Goal: Transaction & Acquisition: Book appointment/travel/reservation

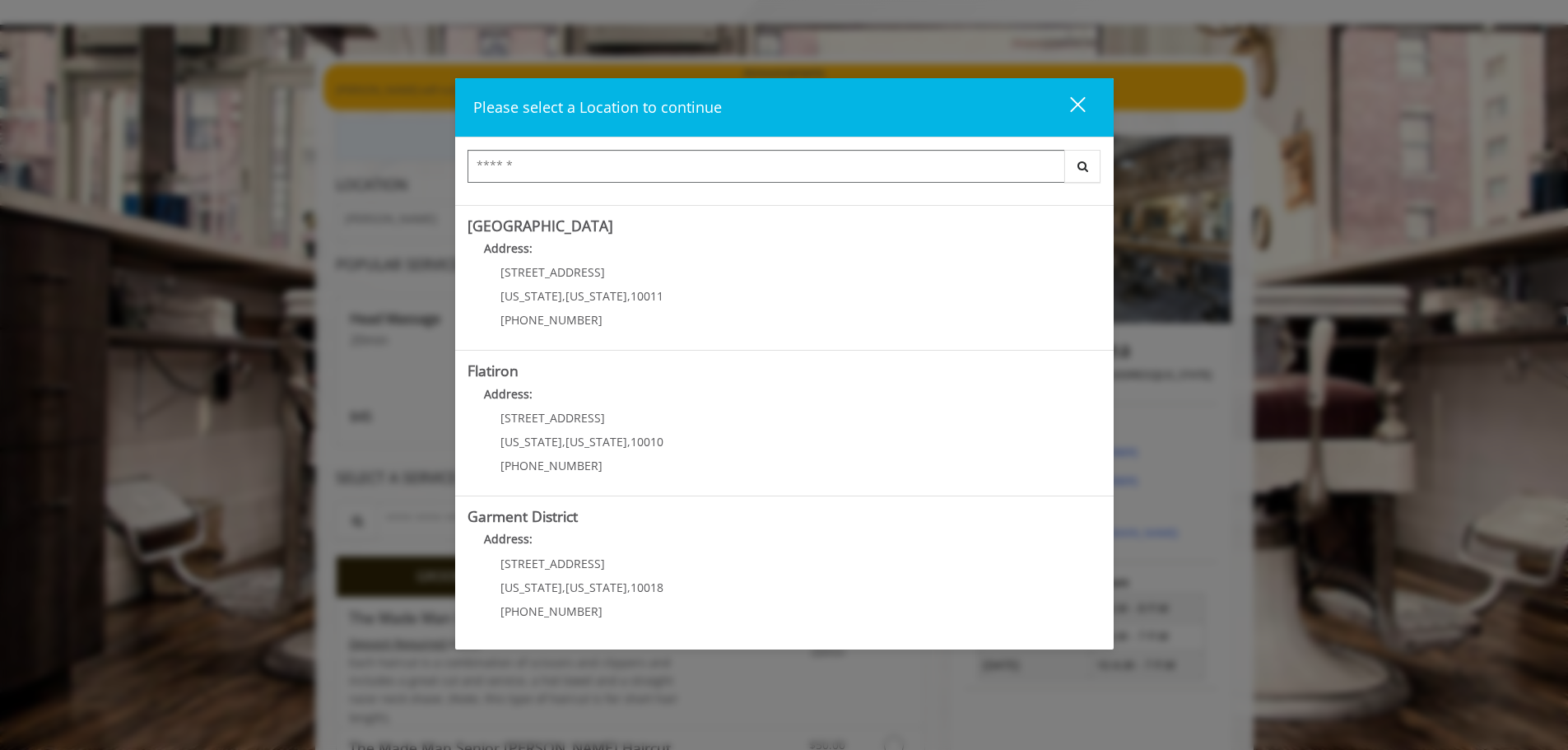
scroll to position [83, 0]
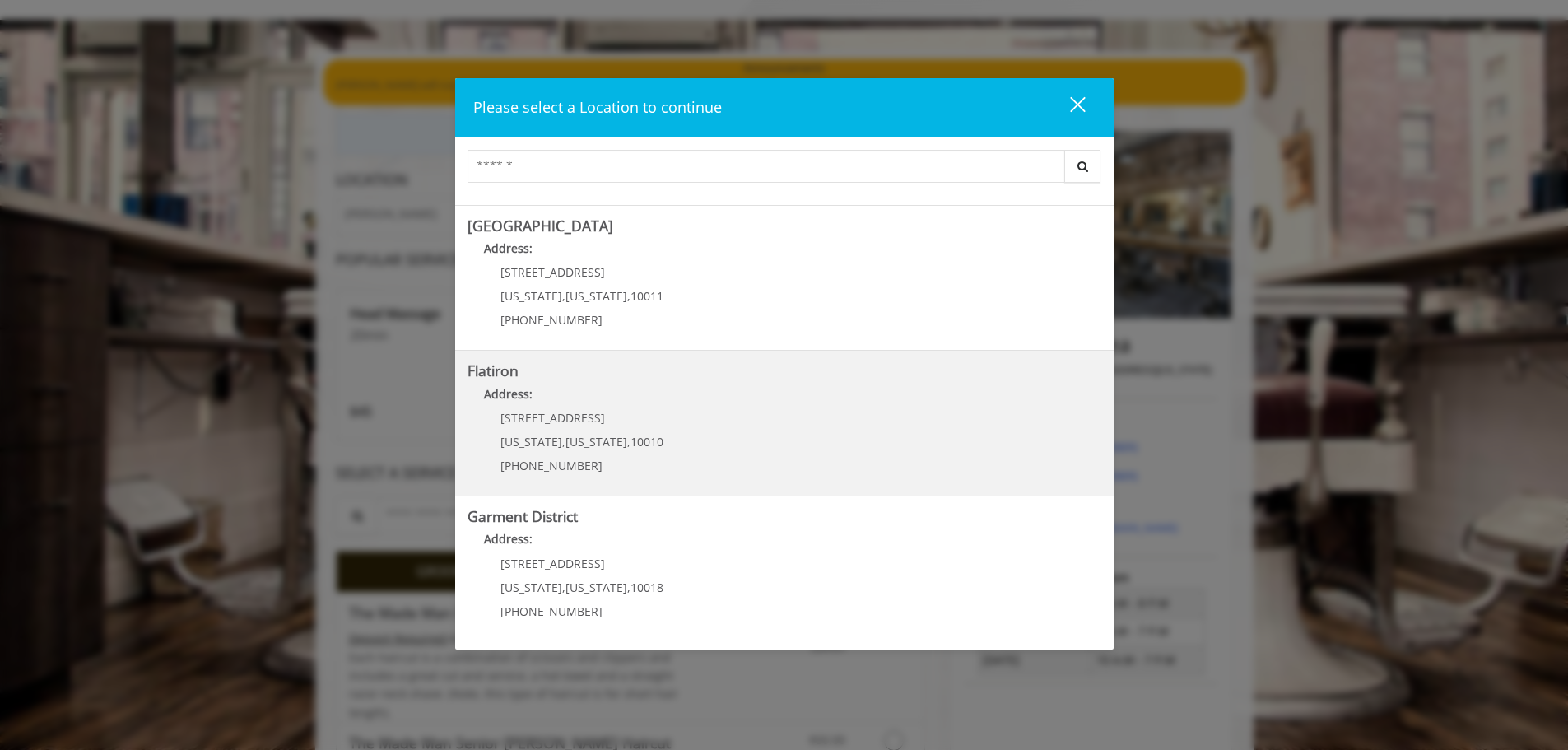
click at [627, 459] on p "(917) 475-1765" at bounding box center [582, 465] width 163 height 12
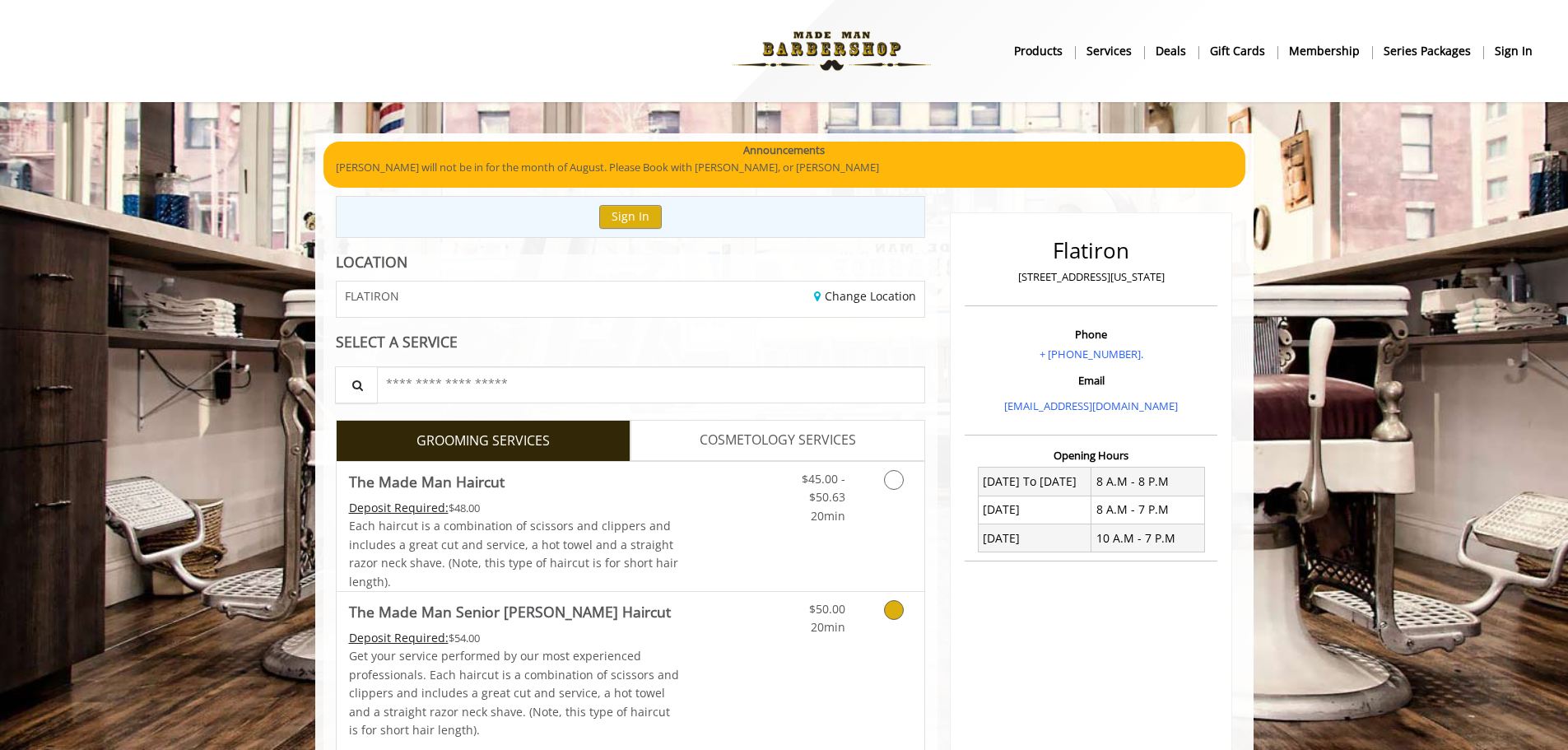
click at [901, 612] on icon "Grooming services" at bounding box center [894, 611] width 20 height 20
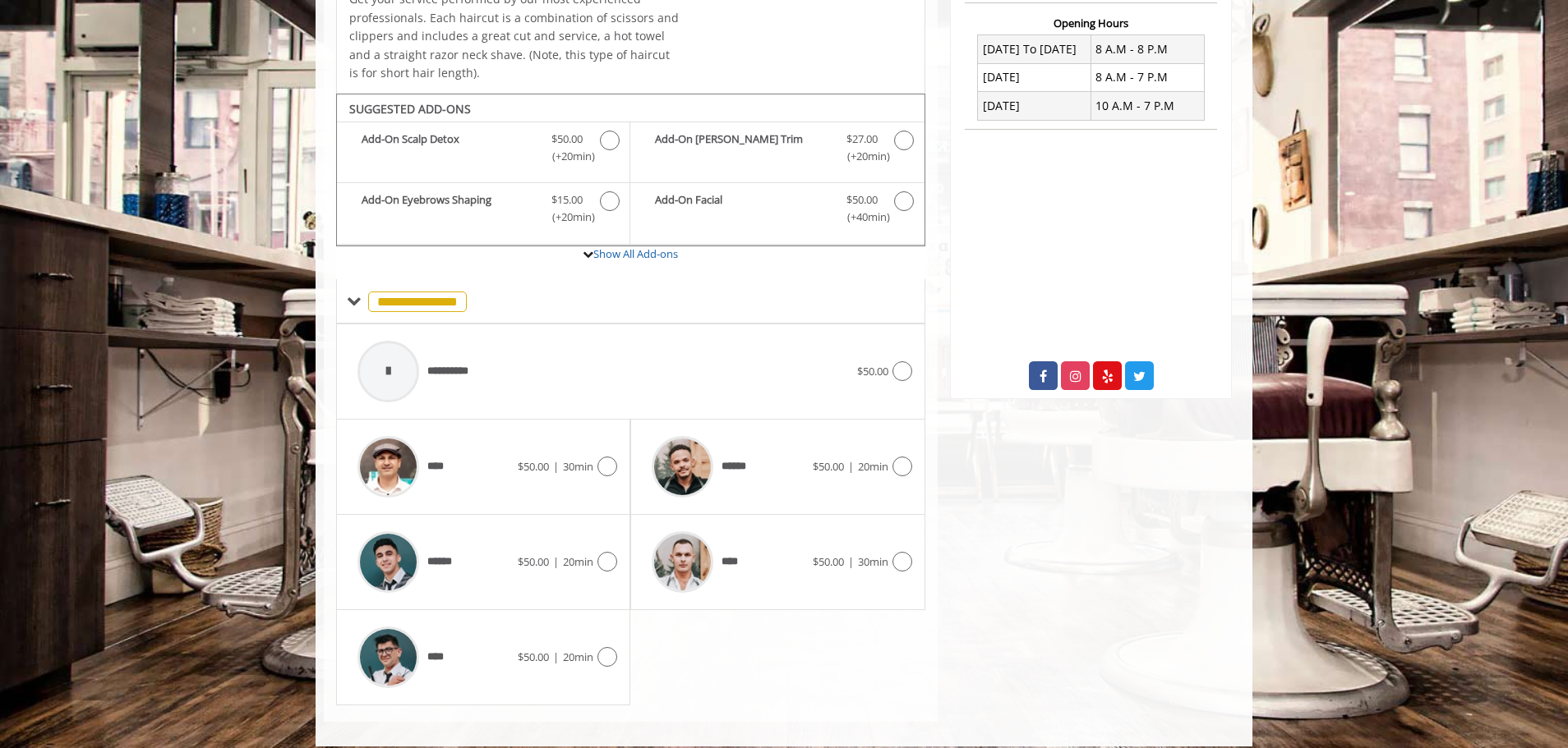
scroll to position [446, 0]
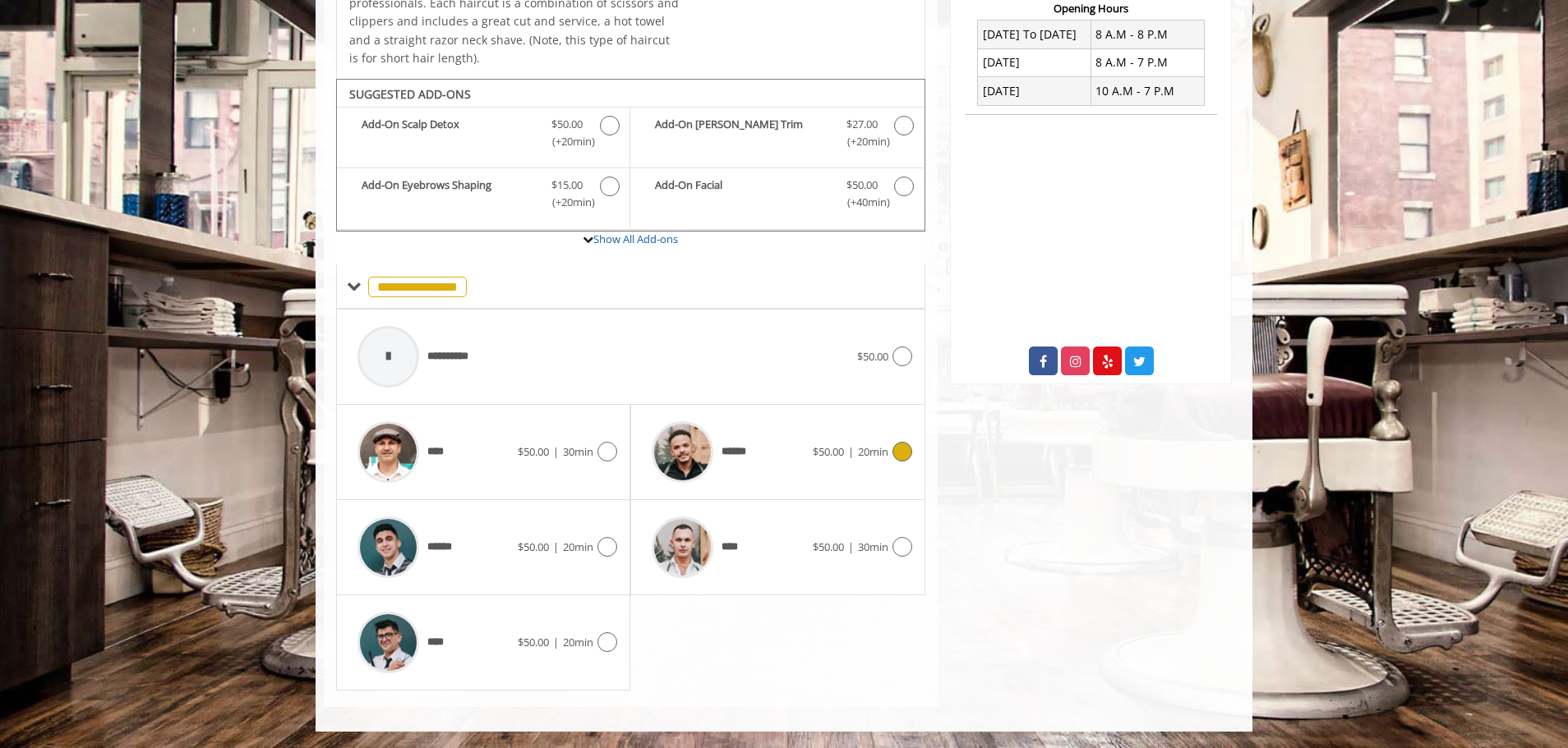
click at [904, 455] on icon at bounding box center [902, 452] width 20 height 20
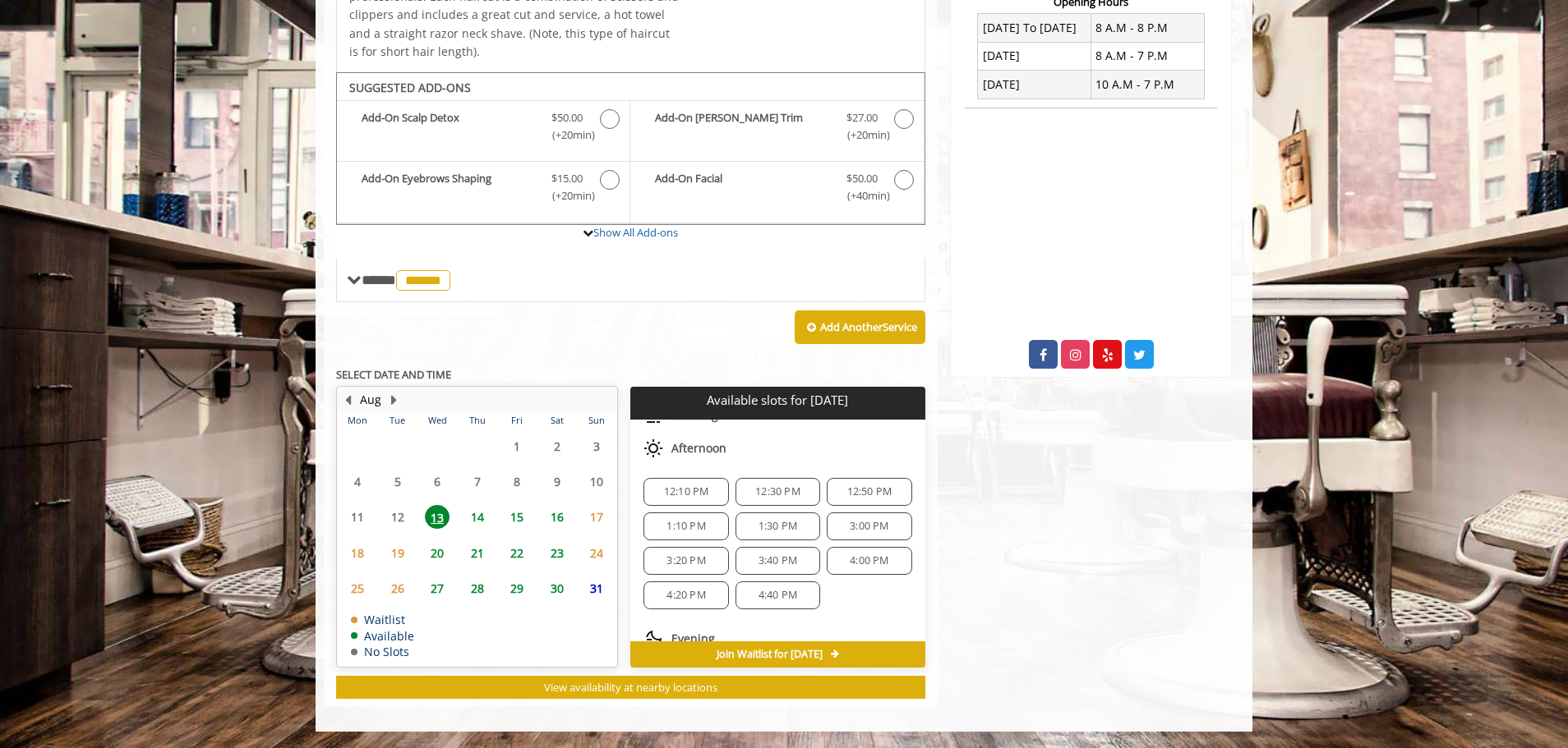
scroll to position [82, 0]
click at [477, 515] on span "14" at bounding box center [477, 518] width 25 height 24
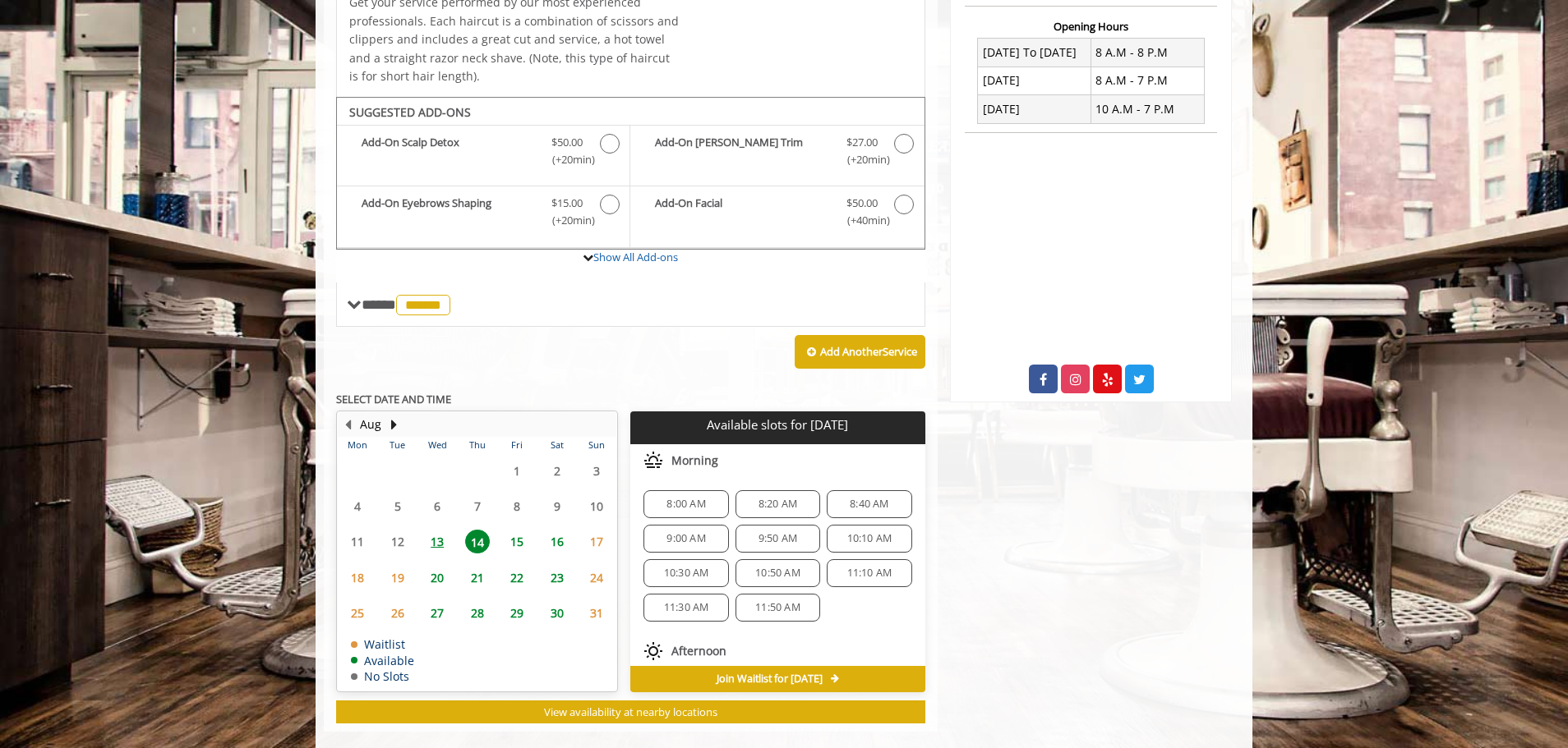
scroll to position [453, 0]
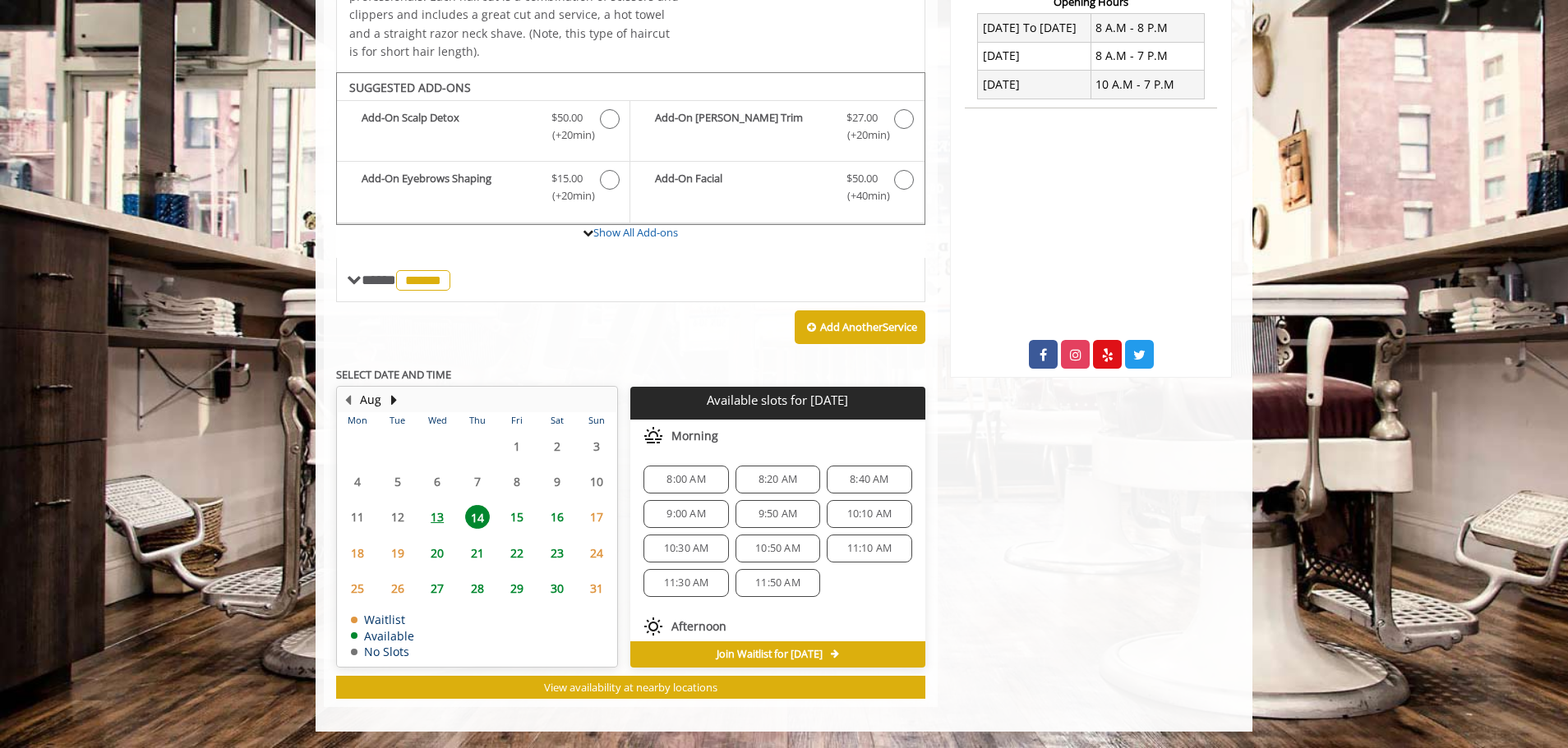
click at [515, 519] on span "15" at bounding box center [517, 518] width 25 height 24
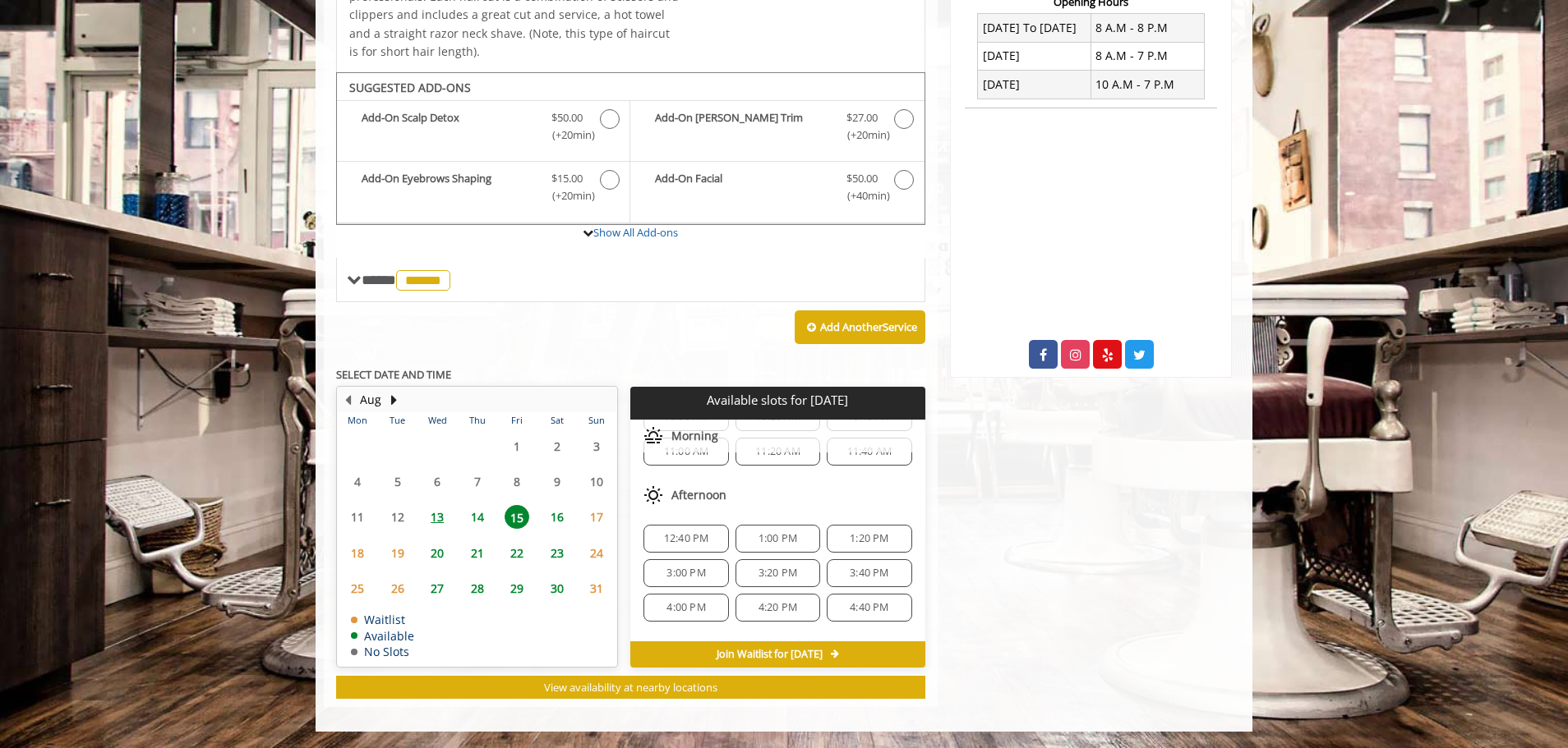
scroll to position [164, 0]
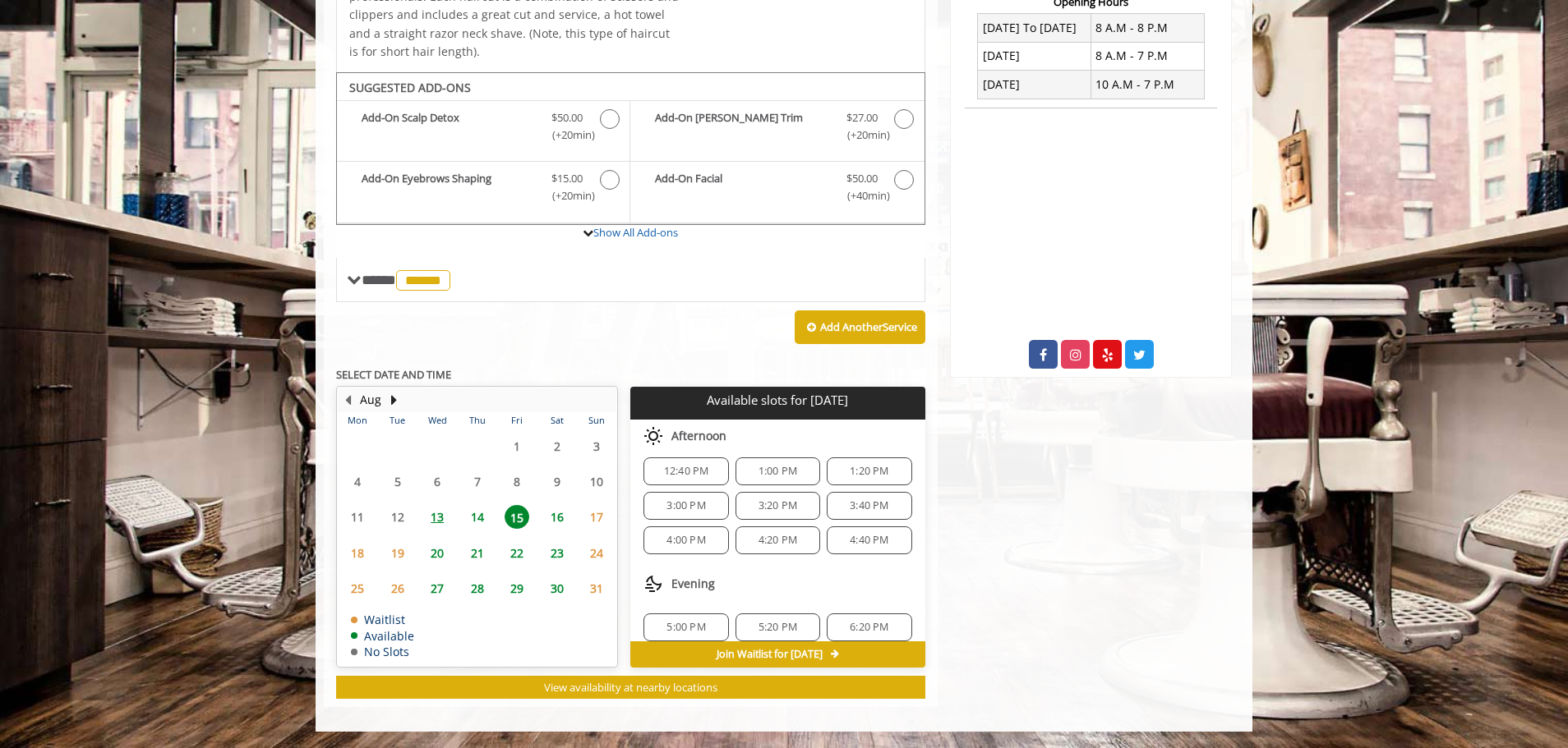
click at [872, 501] on span "3:40 PM" at bounding box center [868, 506] width 39 height 13
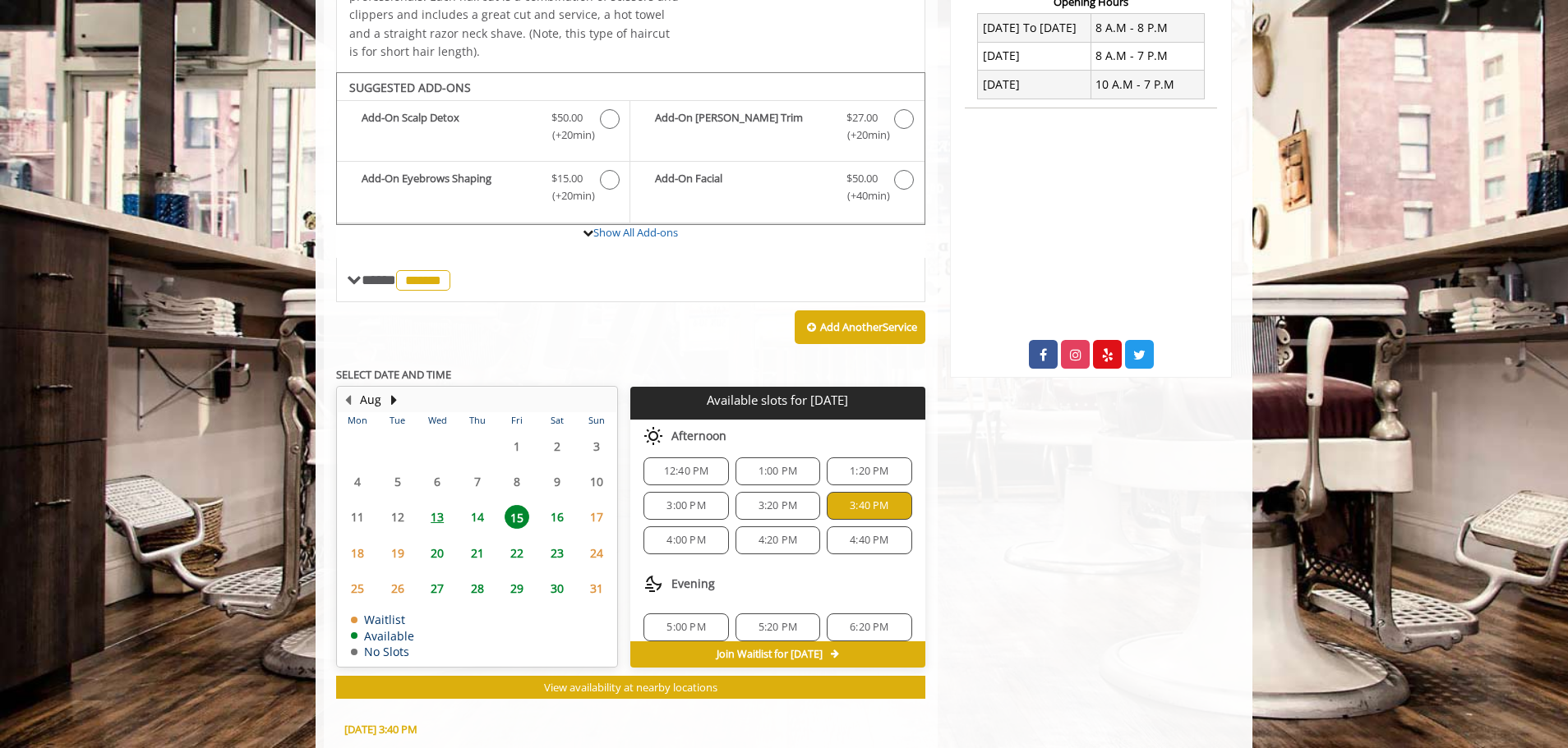
scroll to position [750, 0]
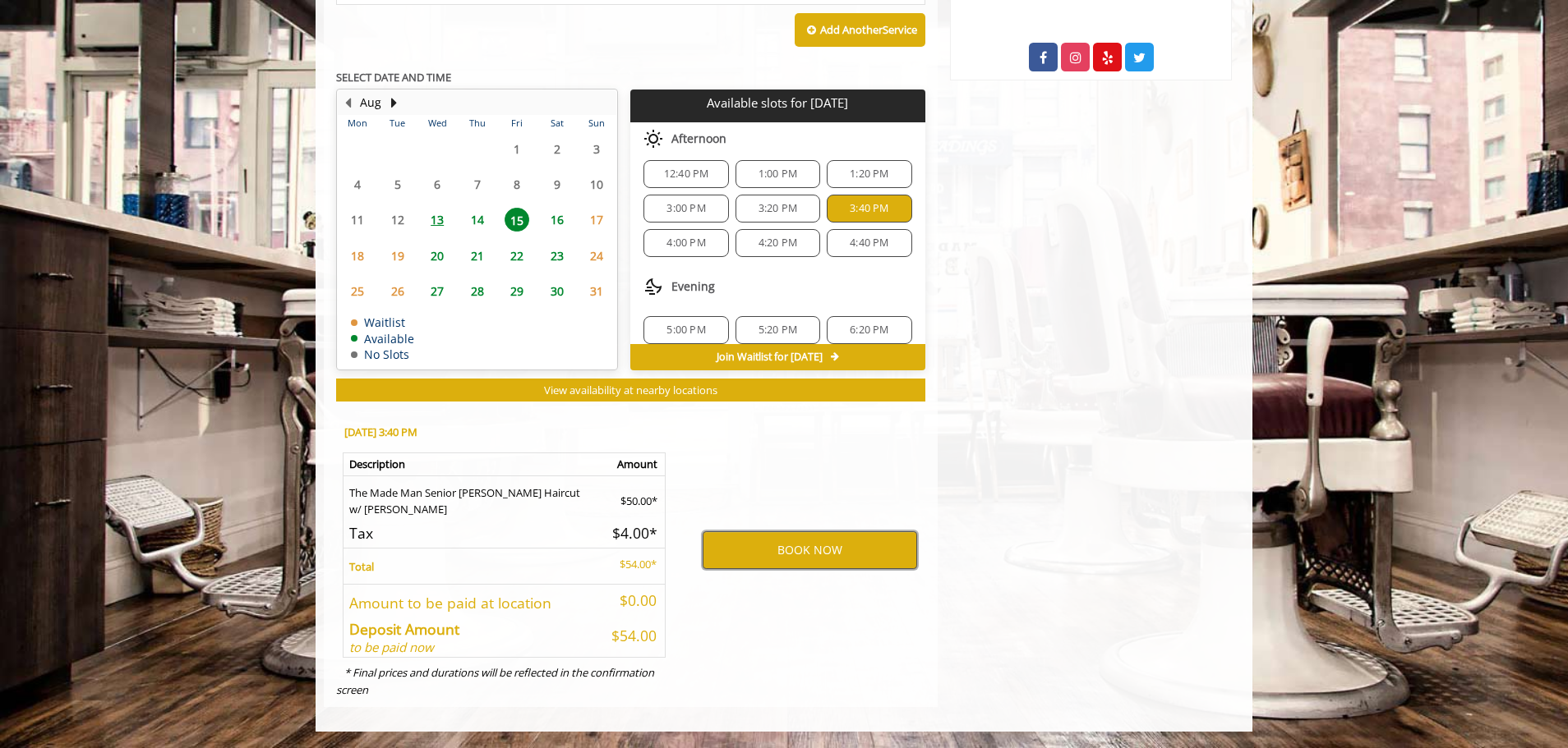
click at [781, 560] on button "BOOK NOW" at bounding box center [810, 550] width 215 height 38
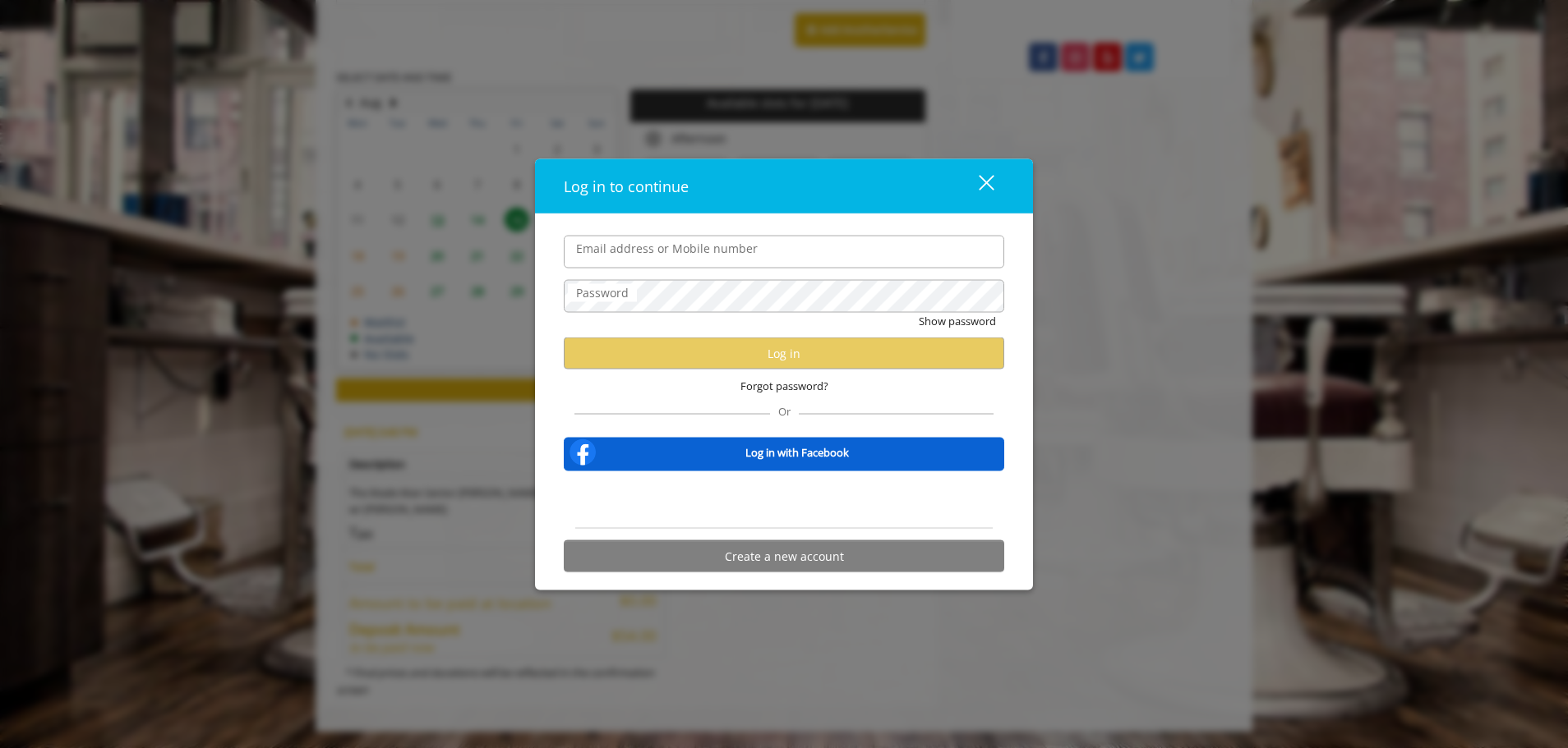
type input "**********"
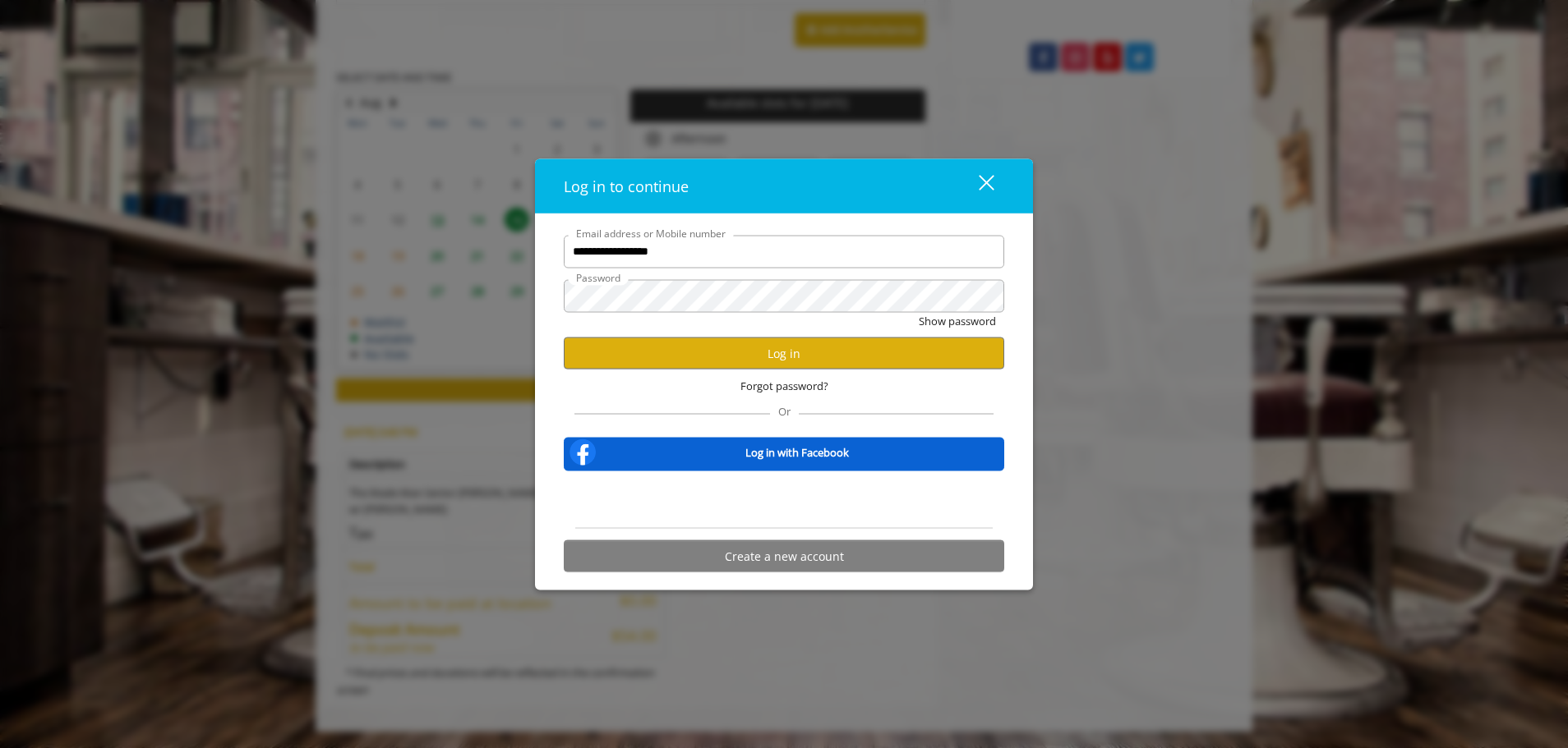
scroll to position [0, 0]
click at [763, 356] on button "Log in" at bounding box center [783, 354] width 440 height 32
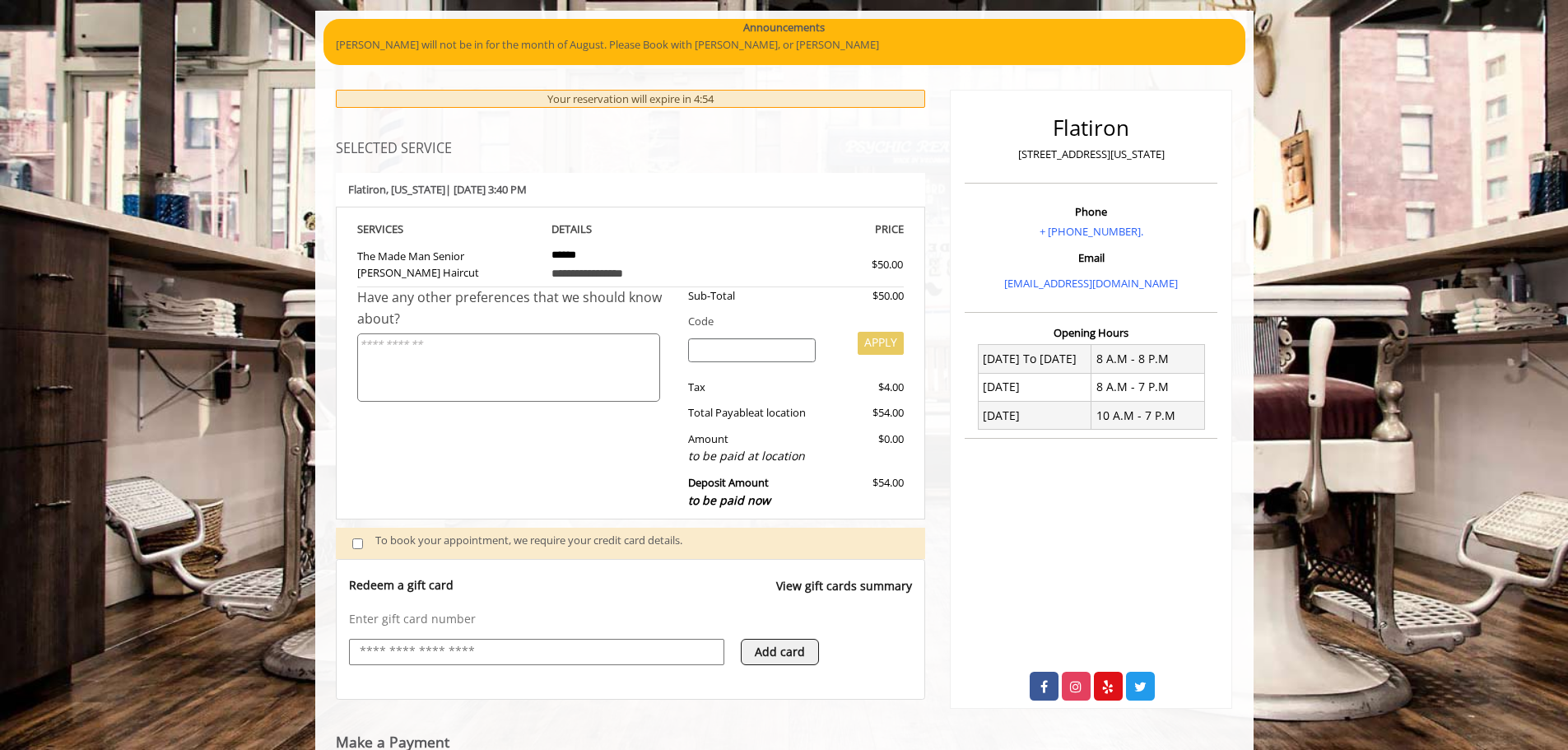
scroll to position [455, 0]
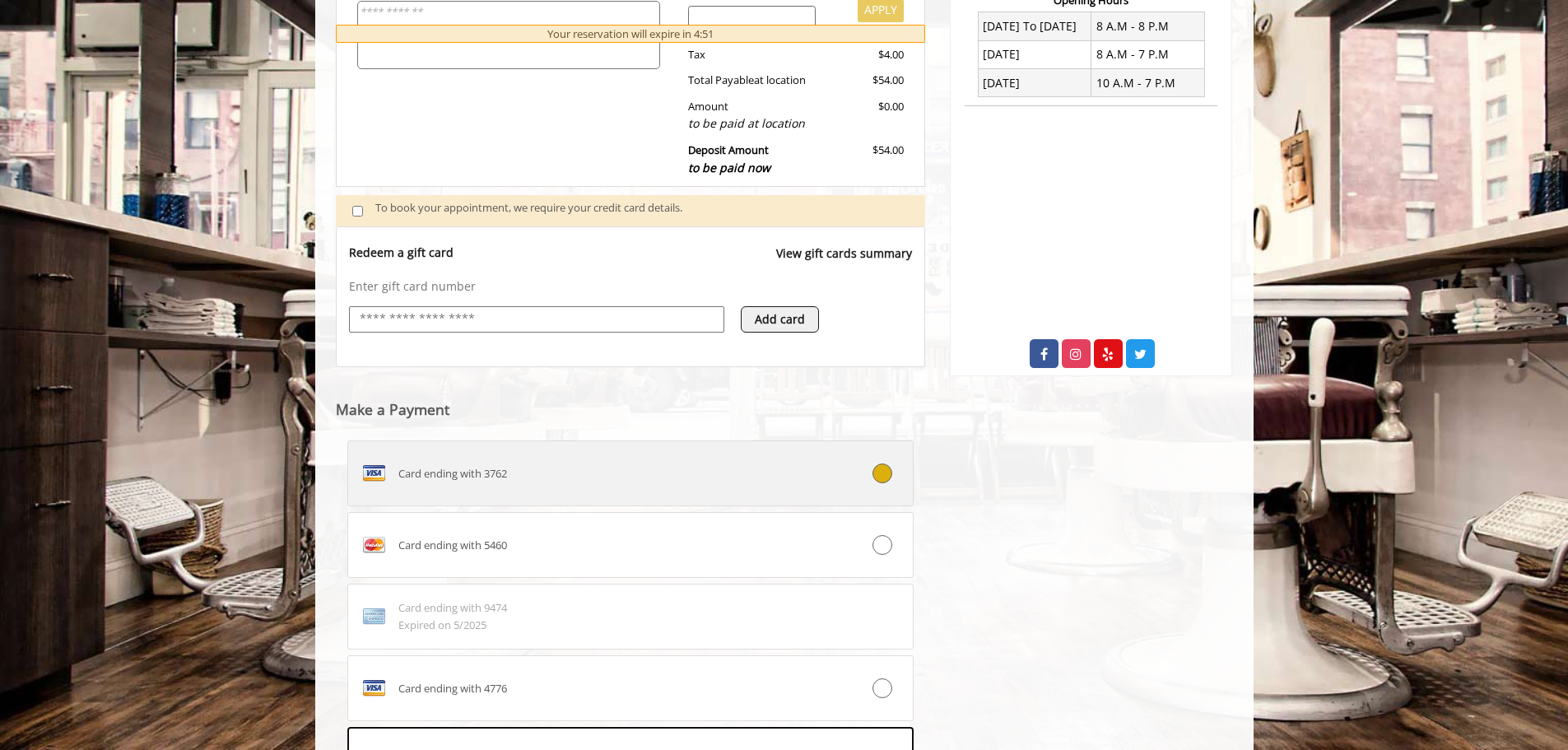
click at [758, 480] on div "Card ending with 3762" at bounding box center [583, 473] width 471 height 26
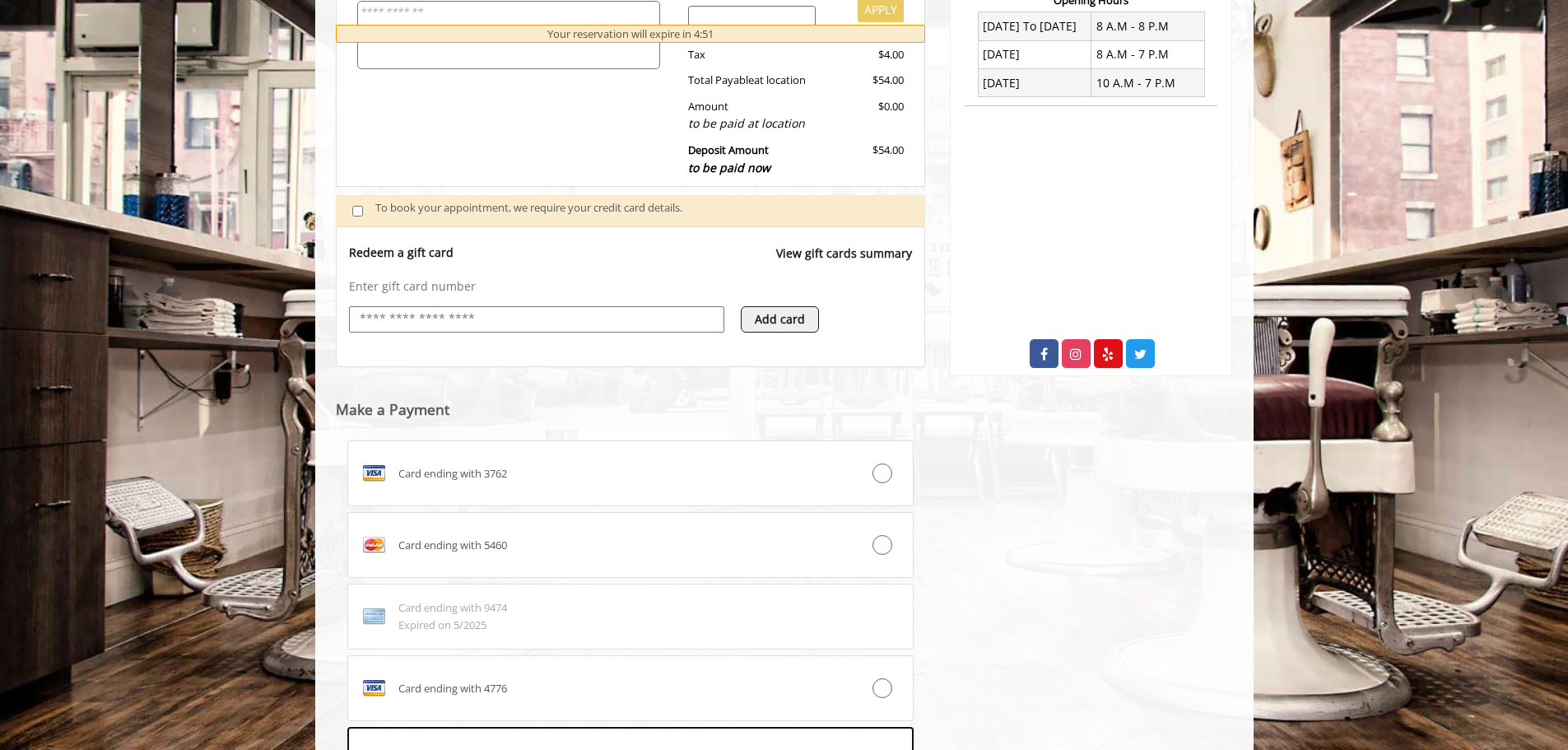
scroll to position [707, 0]
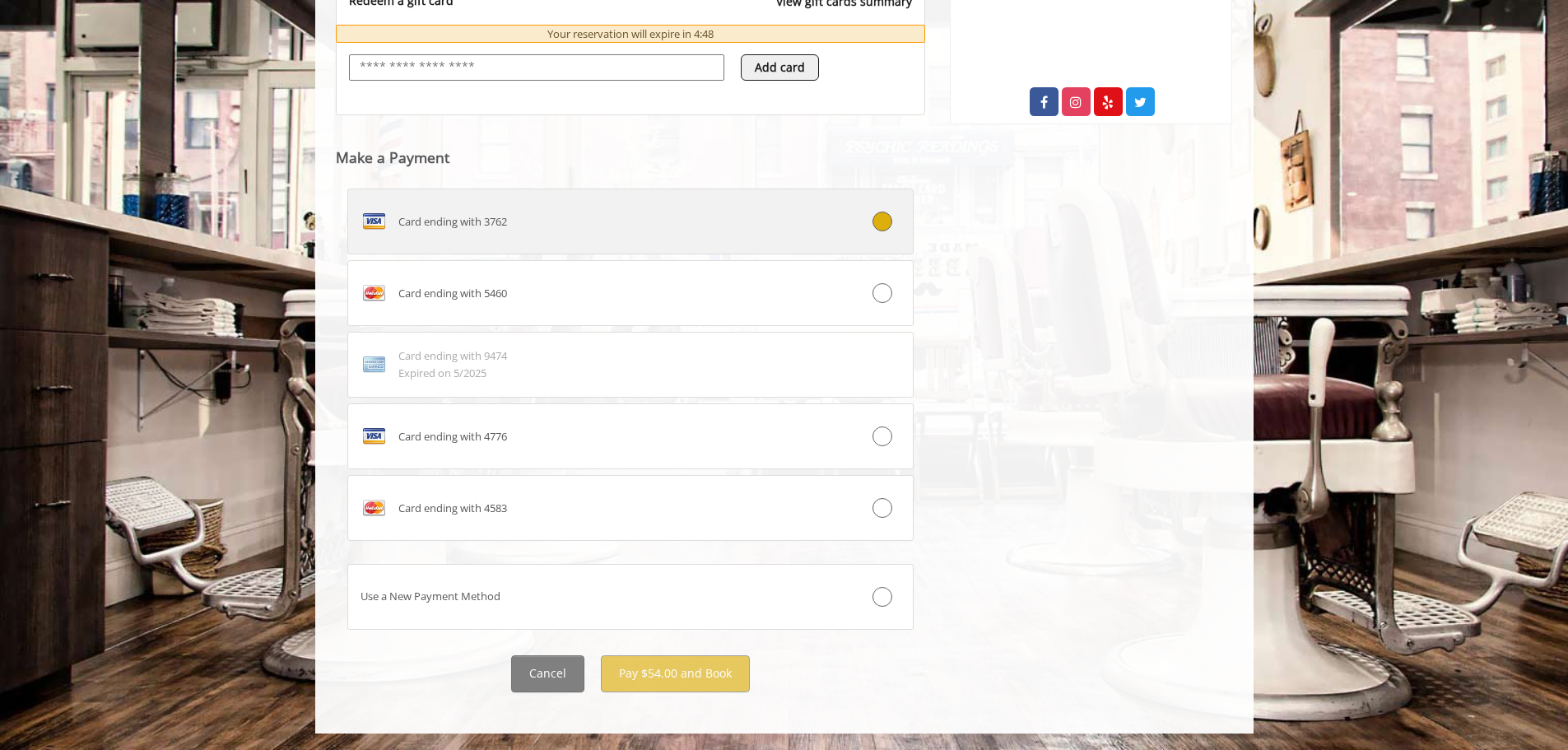
click at [799, 217] on div "Card ending with 3762" at bounding box center [583, 221] width 471 height 26
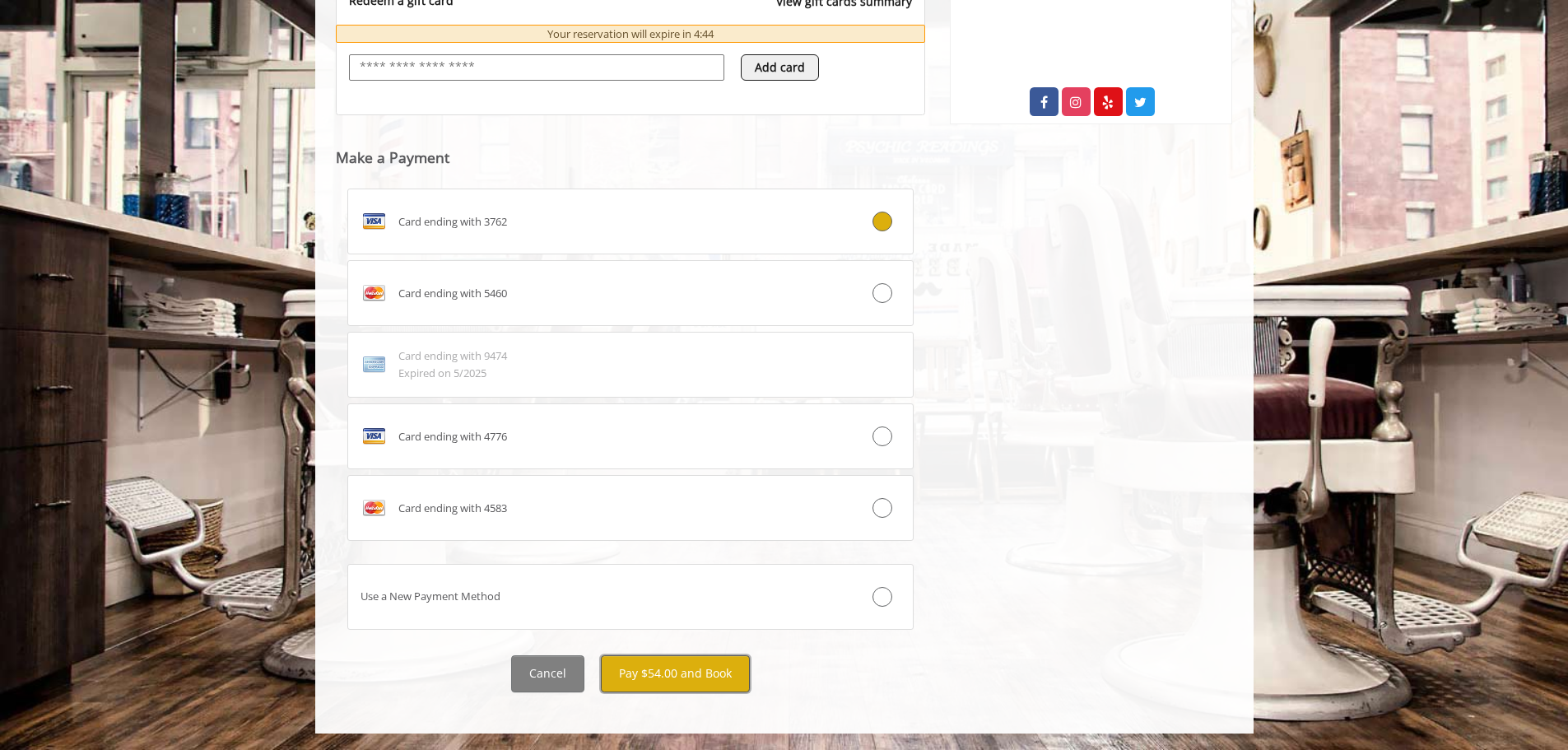
click at [653, 678] on button "Pay $54.00 and Book" at bounding box center [676, 673] width 149 height 37
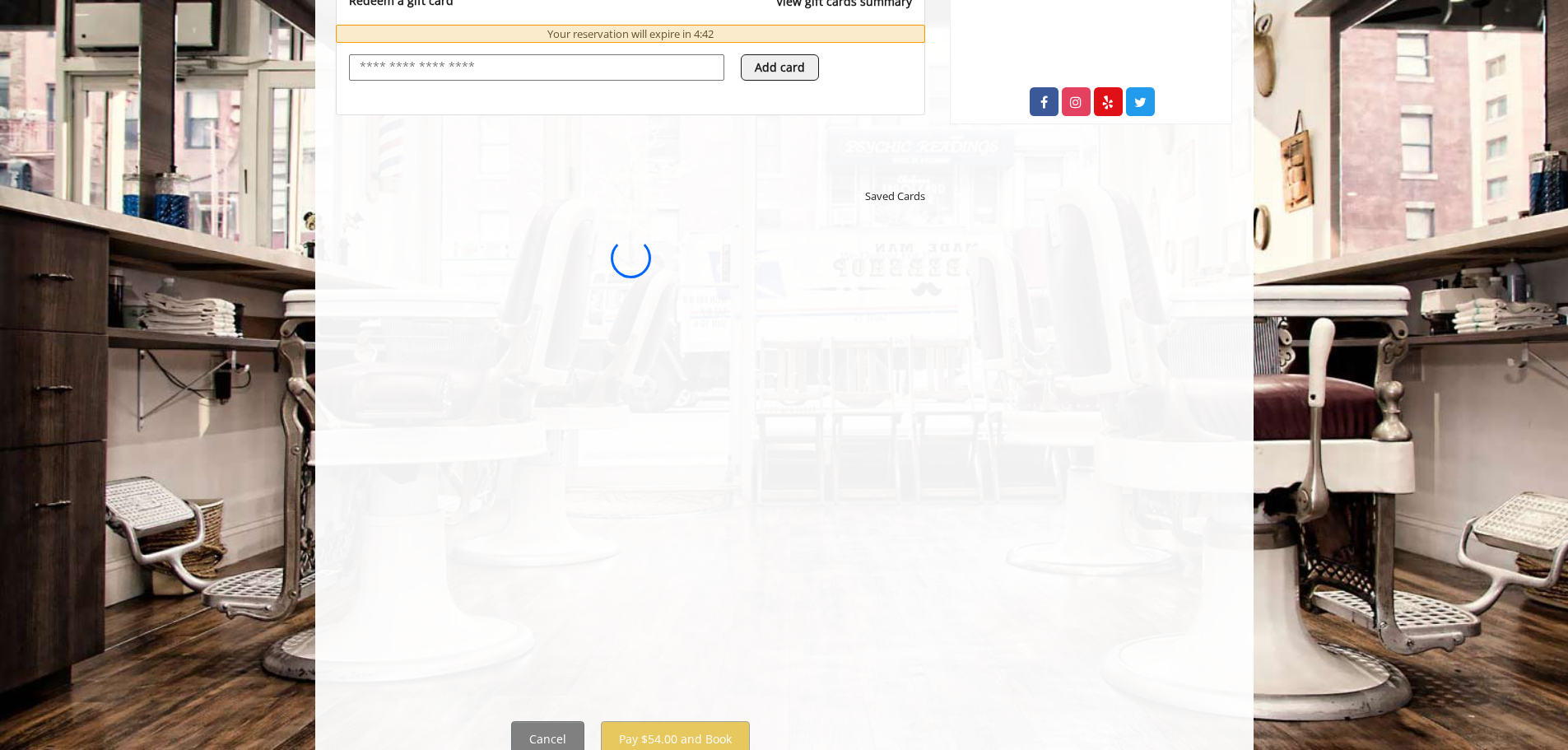
scroll to position [0, 0]
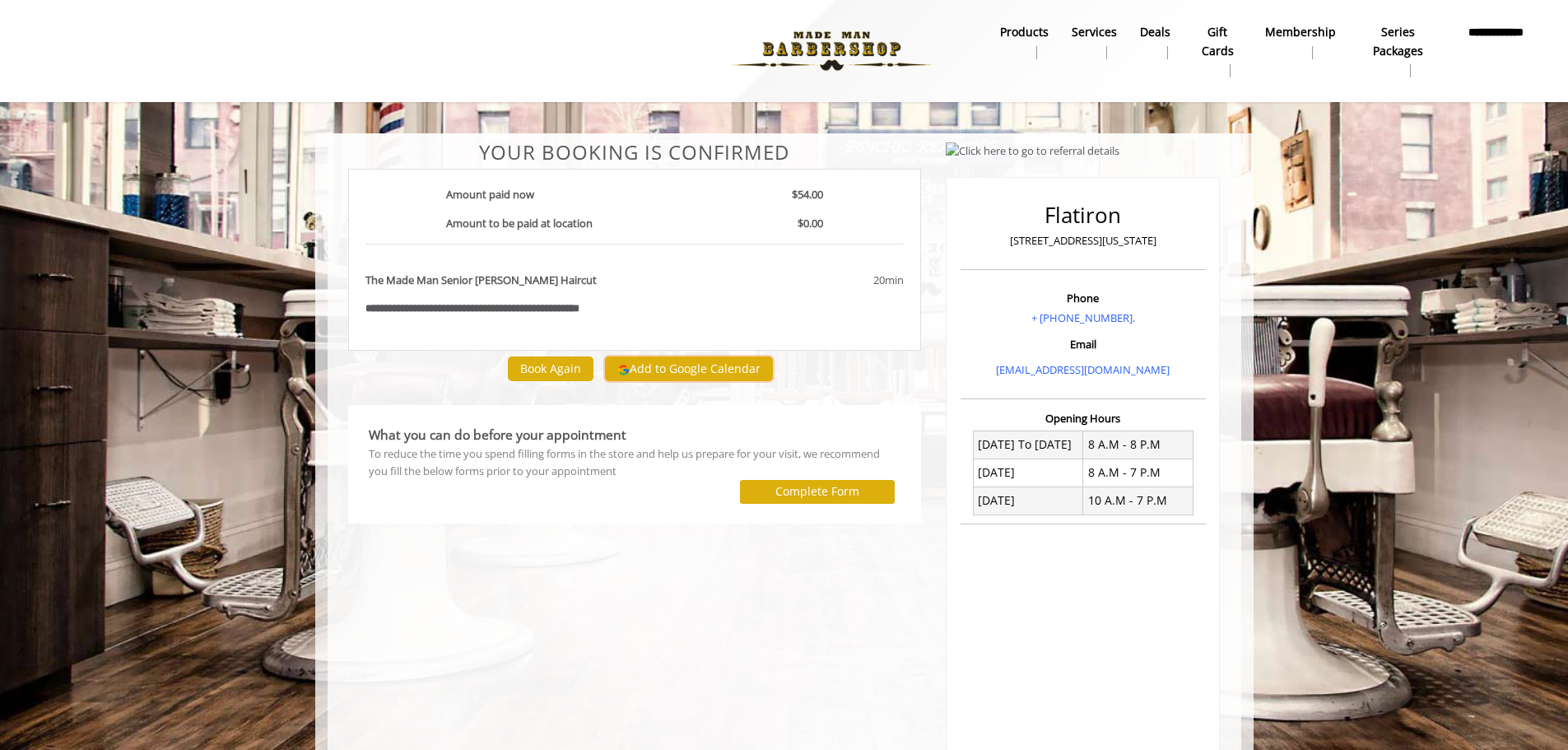
click at [654, 369] on button "Add to Google Calendar" at bounding box center [689, 369] width 168 height 25
